Goal: Book appointment/travel/reservation

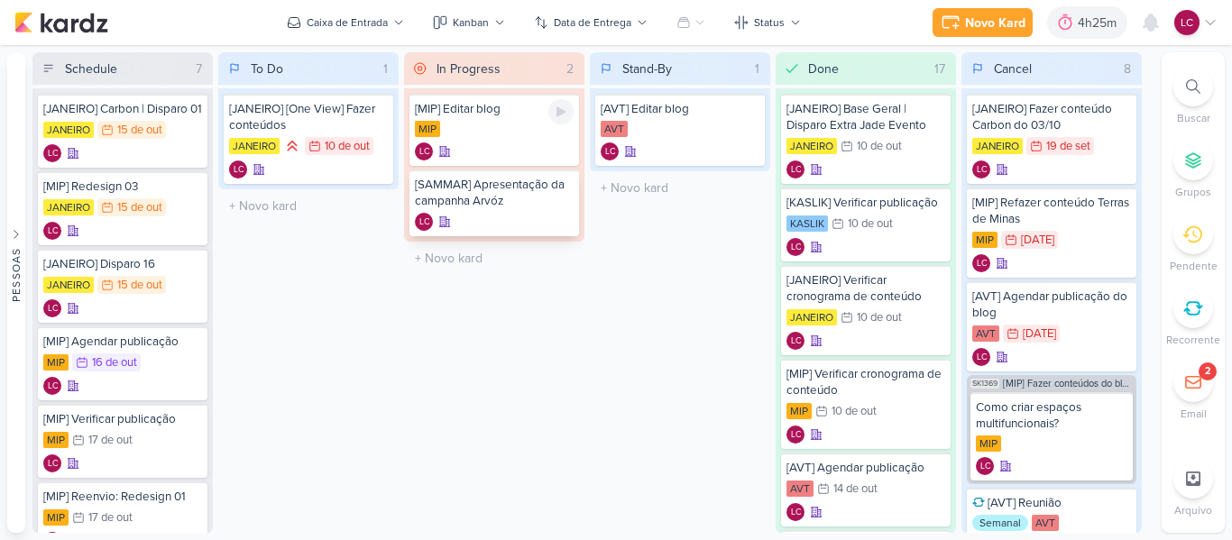
scroll to position [1142, 0]
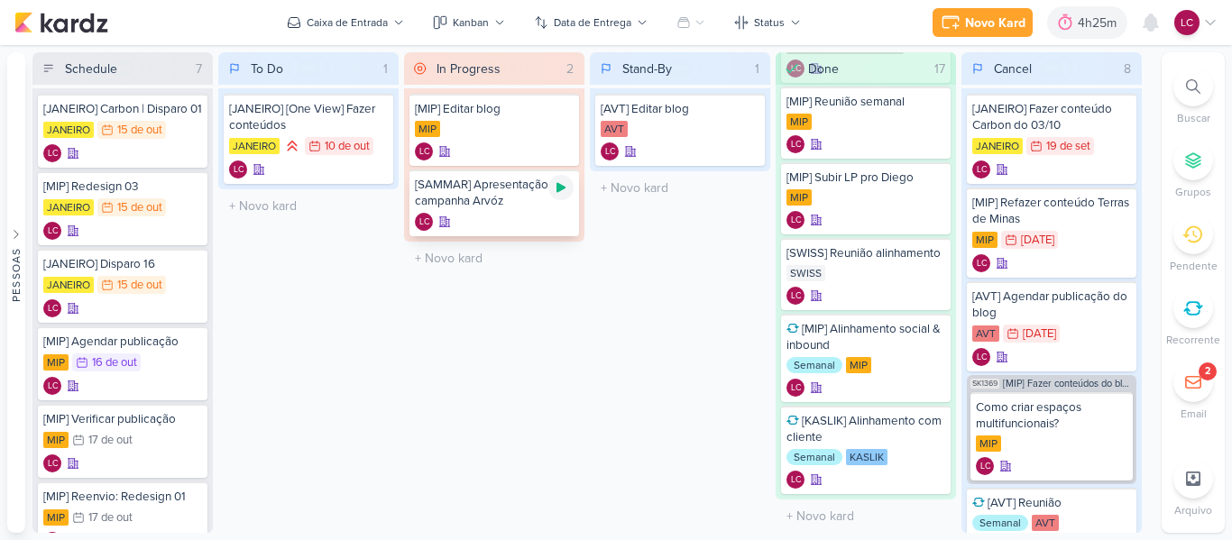
click at [561, 193] on icon at bounding box center [561, 187] width 14 height 14
click at [1101, 28] on div "4h25m" at bounding box center [1100, 23] width 44 height 19
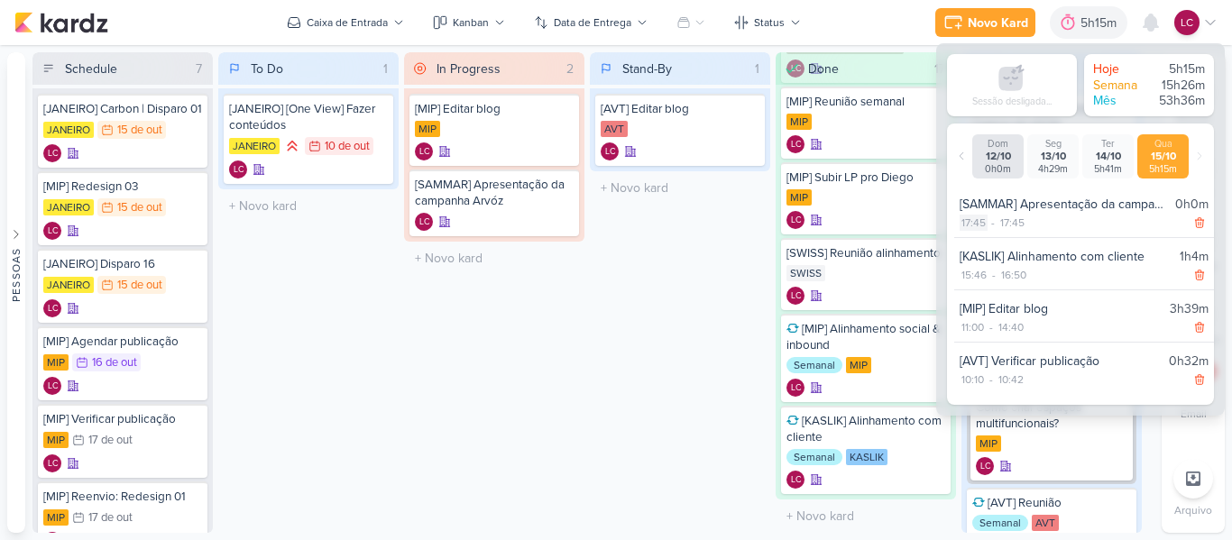
click at [984, 222] on div "17:45" at bounding box center [974, 223] width 28 height 16
select select "17"
click at [1006, 253] on select "00 01 02 03 04 05 06 07 08 09 10 11 12 13 14 15 16 17 18 19 20 21 22 23 24 25 2…" at bounding box center [1004, 245] width 25 height 22
select select "0"
click at [992, 234] on select "00 01 02 03 04 05 06 07 08 09 10 11 12 13 14 15 16 17 18 19 20 21 22 23 24 25 2…" at bounding box center [1004, 245] width 25 height 22
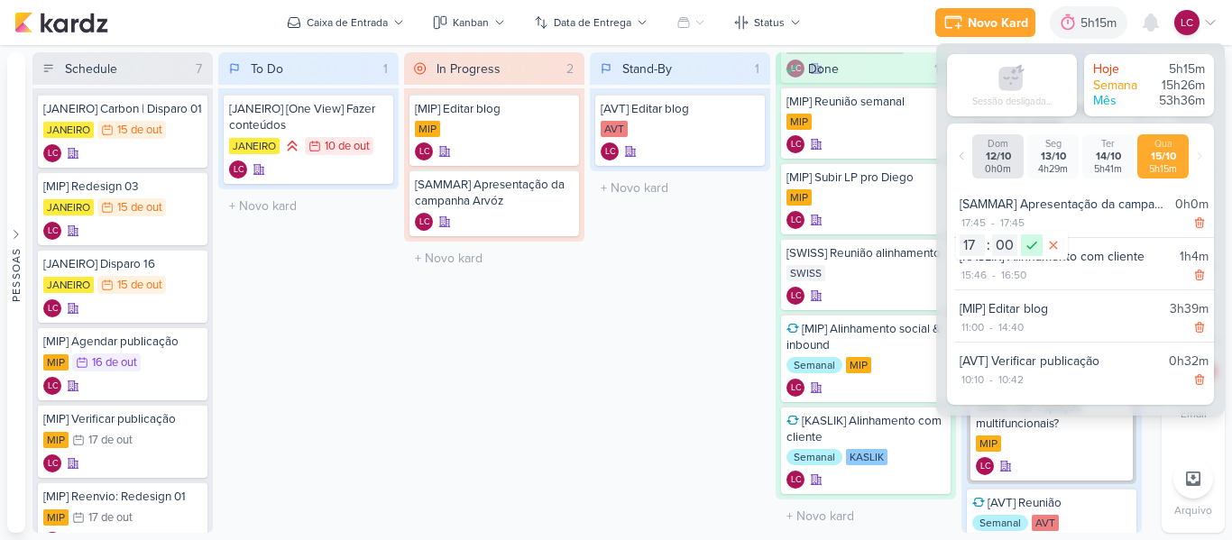
click at [1026, 254] on icon at bounding box center [1032, 245] width 22 height 22
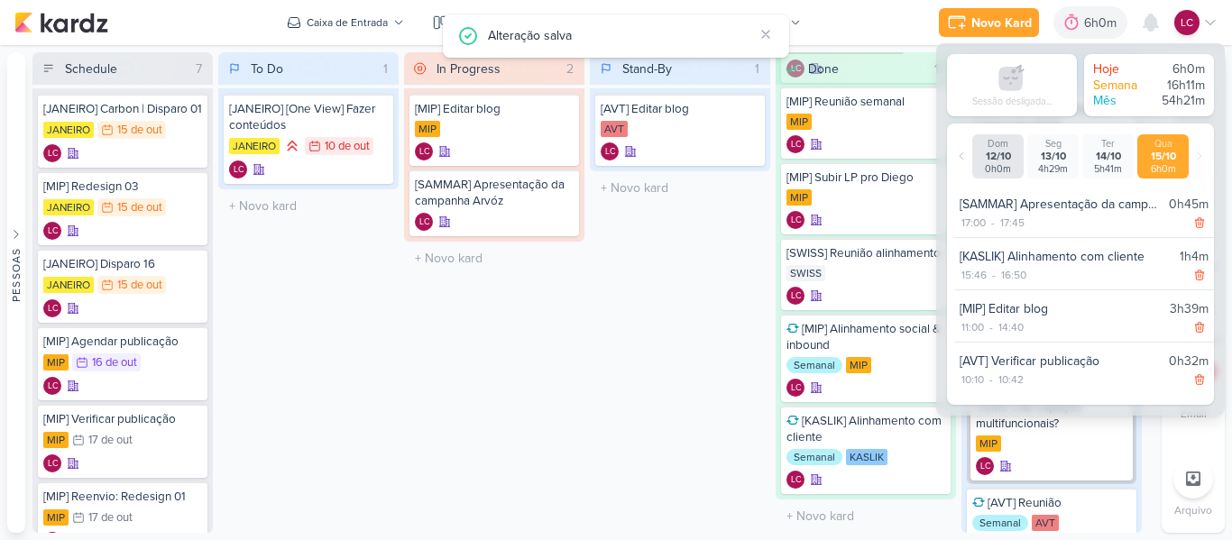
click at [592, 296] on div "Stand-By 1 Mover Para Esquerda Mover Para Direita [GEOGRAPHIC_DATA] [AVT] Edita…" at bounding box center [680, 292] width 180 height 481
